Goal: Task Accomplishment & Management: Complete application form

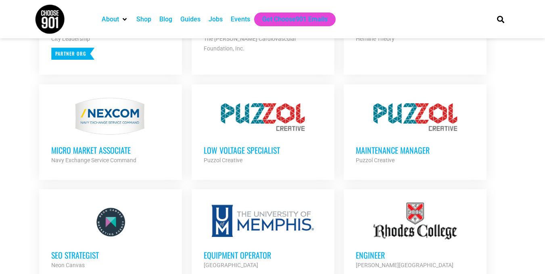
scroll to position [418, 0]
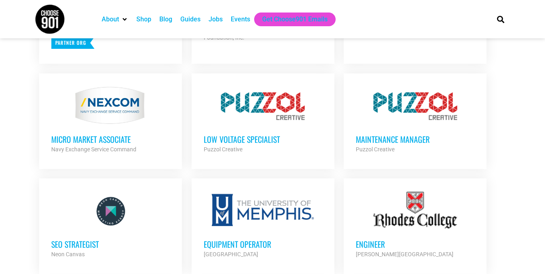
click at [120, 122] on div at bounding box center [110, 106] width 119 height 40
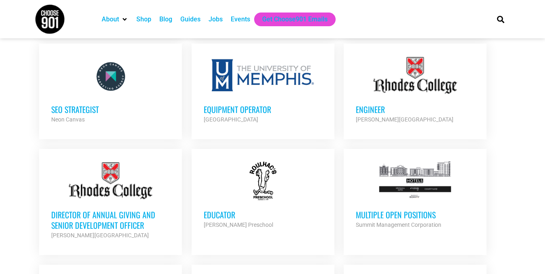
scroll to position [553, 0]
click at [406, 192] on div at bounding box center [415, 181] width 119 height 40
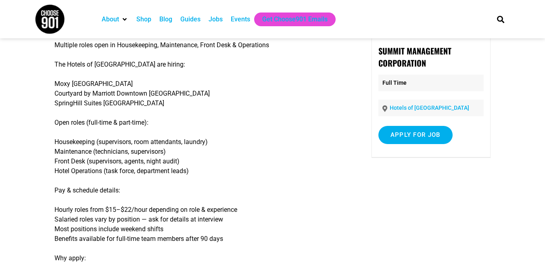
scroll to position [55, 0]
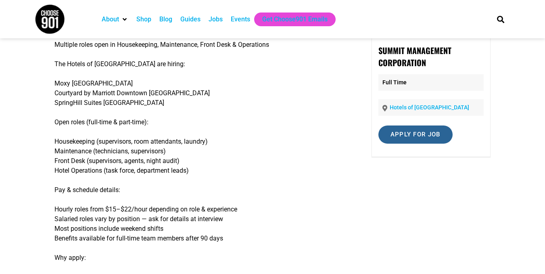
click at [423, 129] on input "Apply for job" at bounding box center [416, 135] width 74 height 18
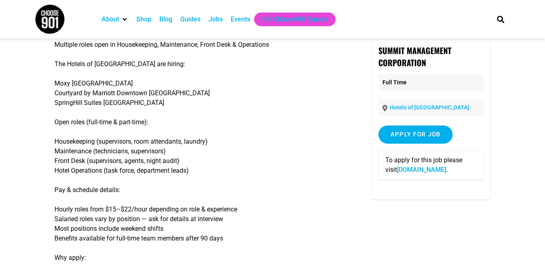
click at [421, 170] on link "www.summitmgmtcorp.com" at bounding box center [421, 170] width 49 height 8
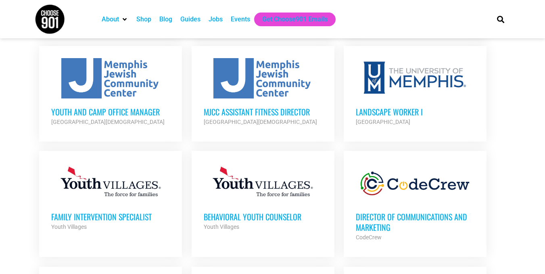
scroll to position [1241, 0]
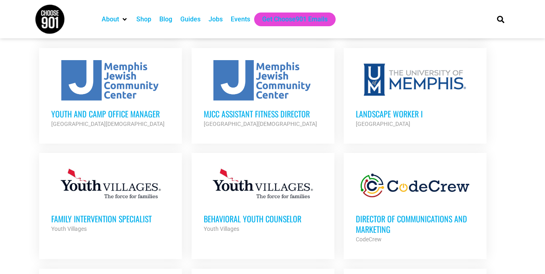
click at [404, 109] on h3 "Landscape Worker I" at bounding box center [415, 114] width 119 height 10
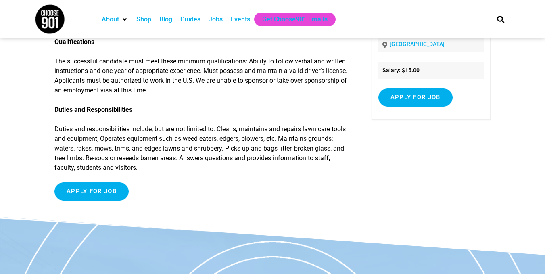
scroll to position [304, 0]
